Goal: Use online tool/utility: Utilize a website feature to perform a specific function

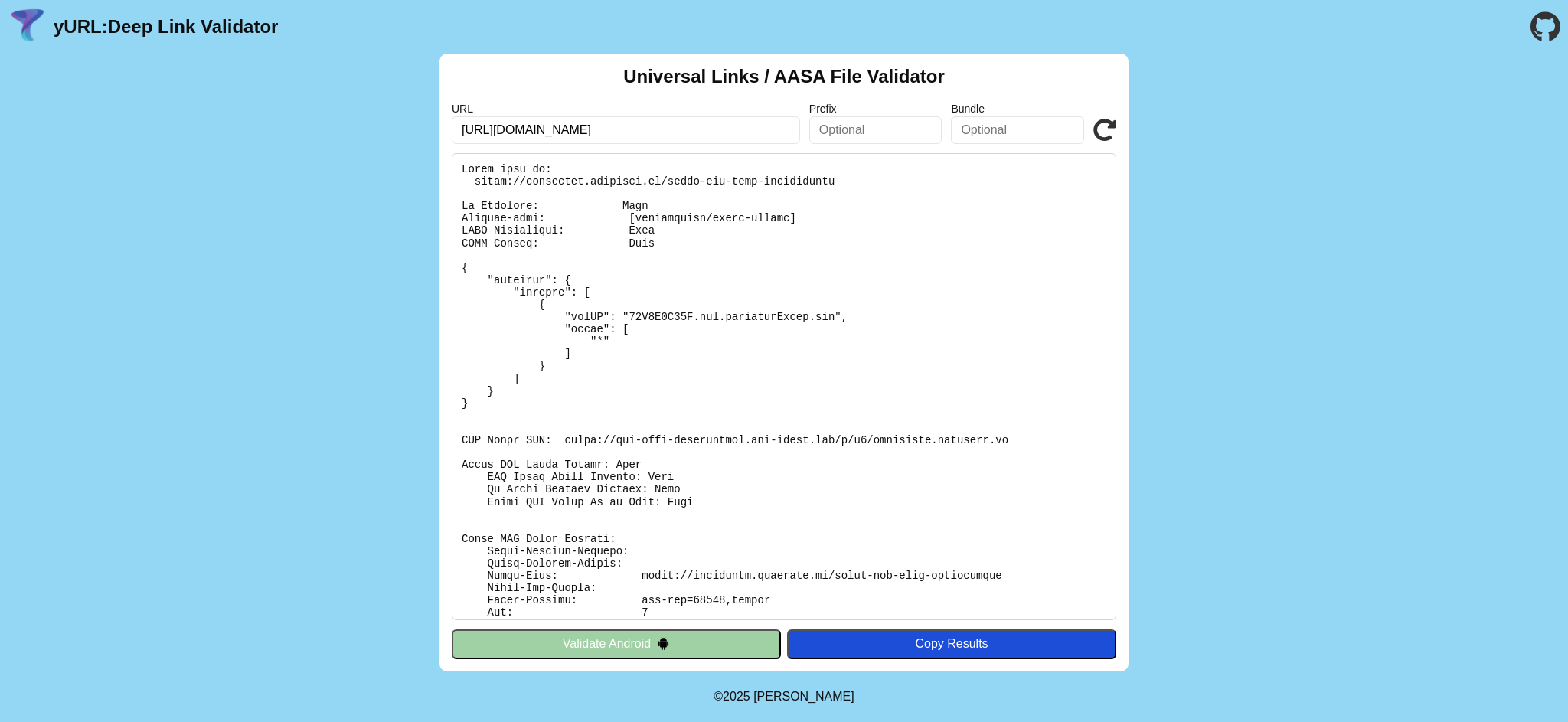
drag, startPoint x: 699, startPoint y: 128, endPoint x: 384, endPoint y: 132, distance: 315.0
click at [384, 132] on div "Universal Links / AASA File Validator URL [URL][DOMAIN_NAME] Prefix Bundle Vali…" at bounding box center [784, 362] width 1568 height 618
paste input "[DOMAIN_NAME][URL]"
type input "[URL][DOMAIN_NAME]"
click at [1108, 125] on icon at bounding box center [1104, 130] width 23 height 23
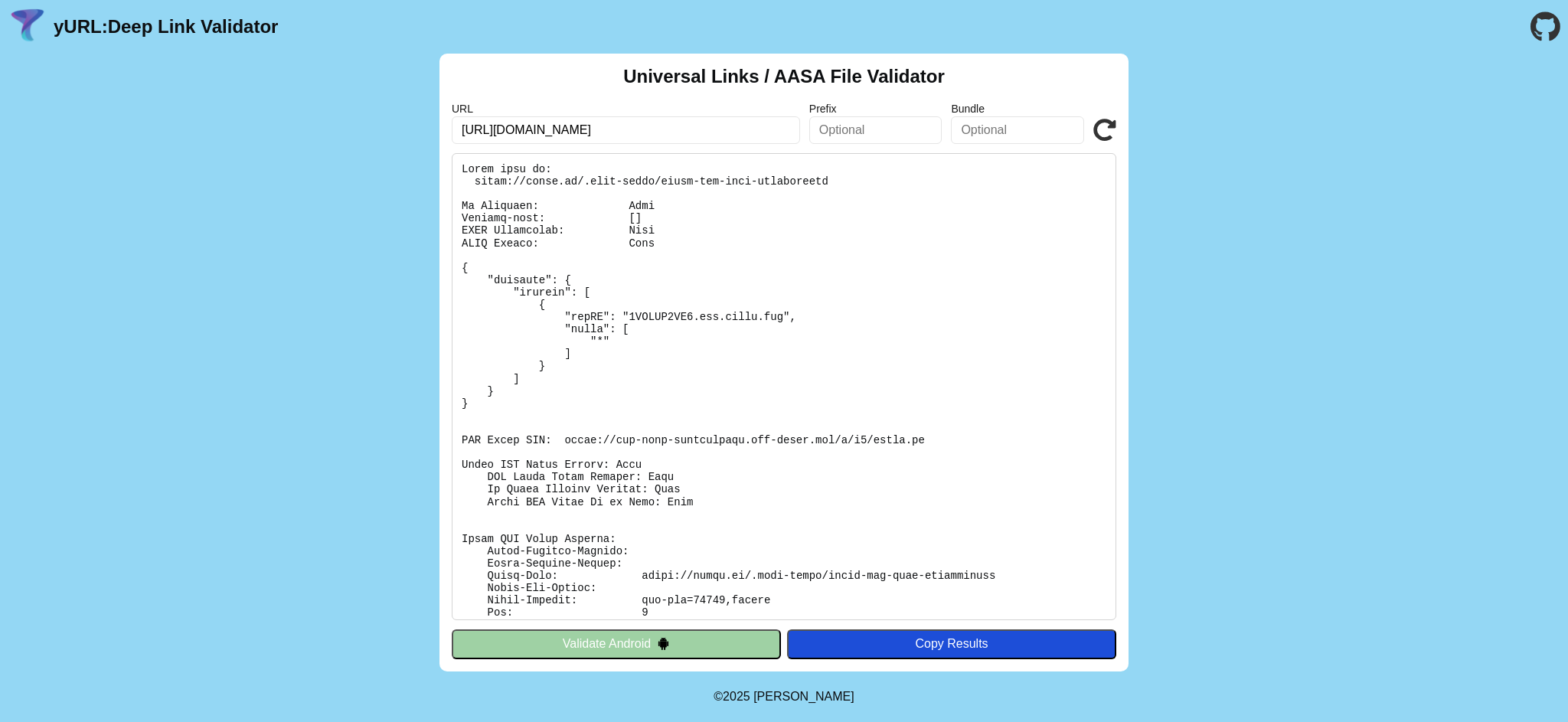
drag, startPoint x: 585, startPoint y: 135, endPoint x: 310, endPoint y: 97, distance: 277.6
click at [310, 97] on div "Universal Links / AASA File Validator URL https://tikke.ch/ Prefix Bundle Valid…" at bounding box center [784, 362] width 1568 height 618
